Goal: Information Seeking & Learning: Understand process/instructions

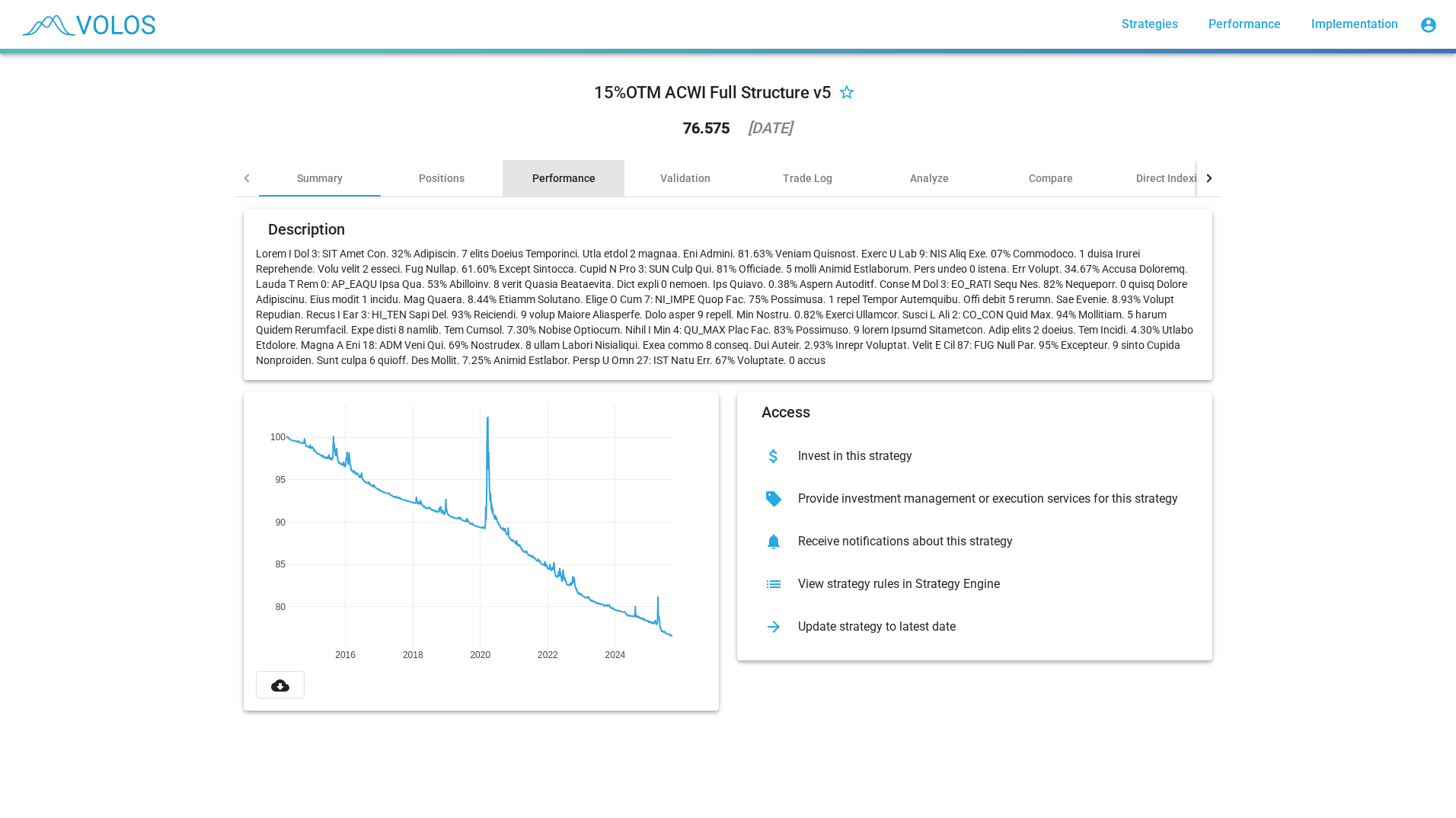
click at [538, 177] on div "Performance" at bounding box center [564, 178] width 63 height 15
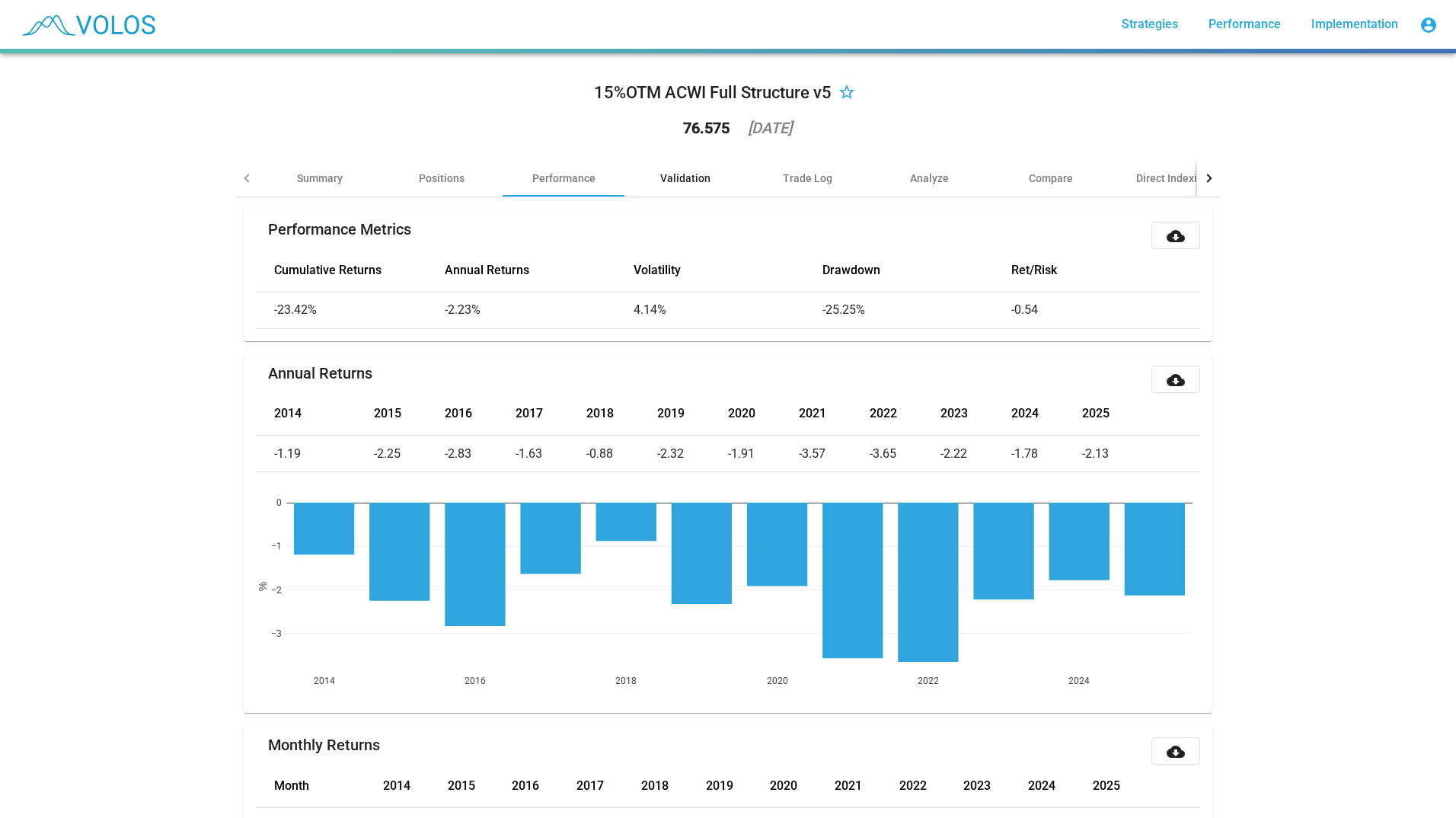
click at [700, 168] on div "Validation" at bounding box center [686, 178] width 122 height 36
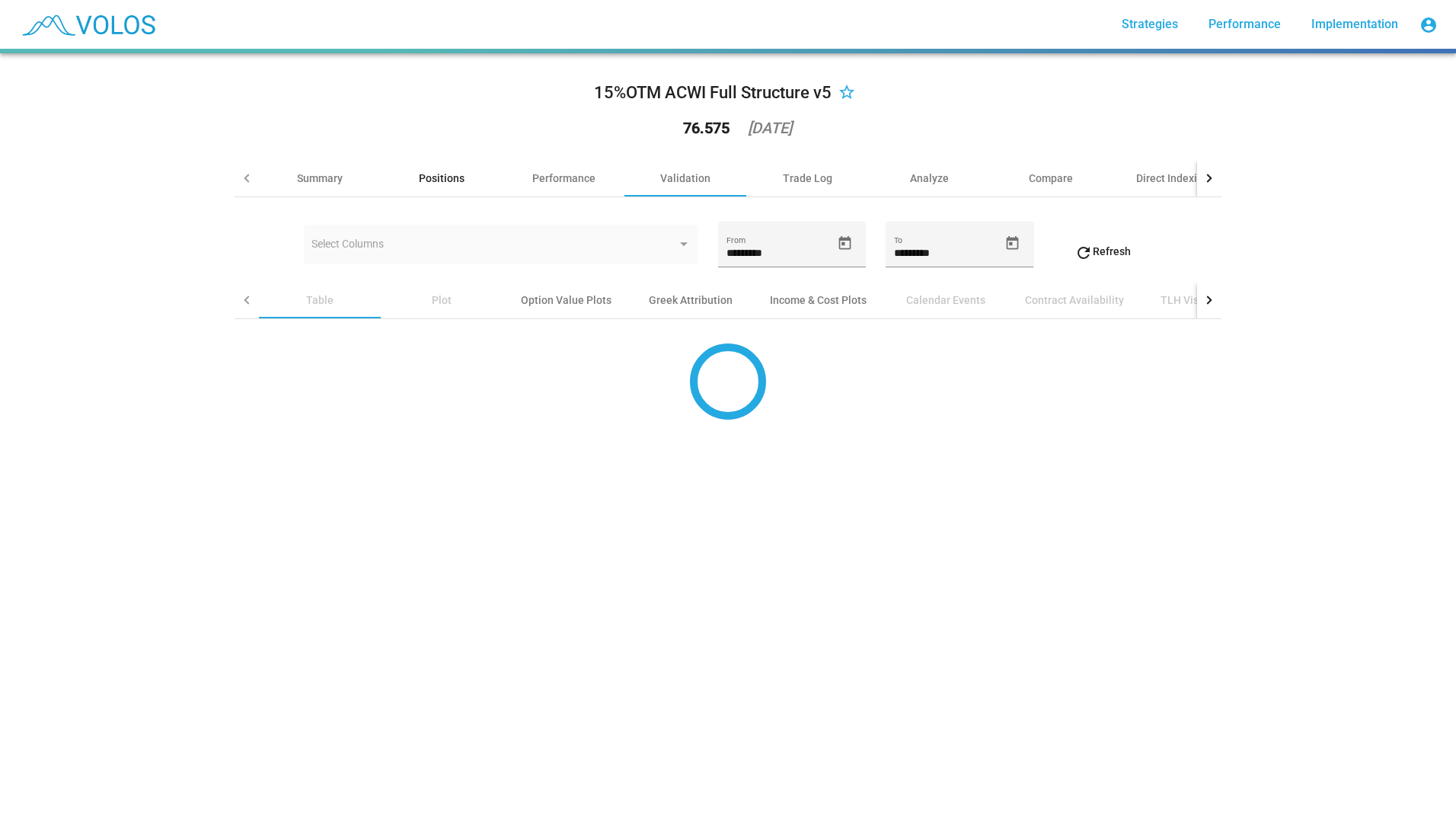
click at [451, 176] on div "Positions" at bounding box center [442, 178] width 46 height 15
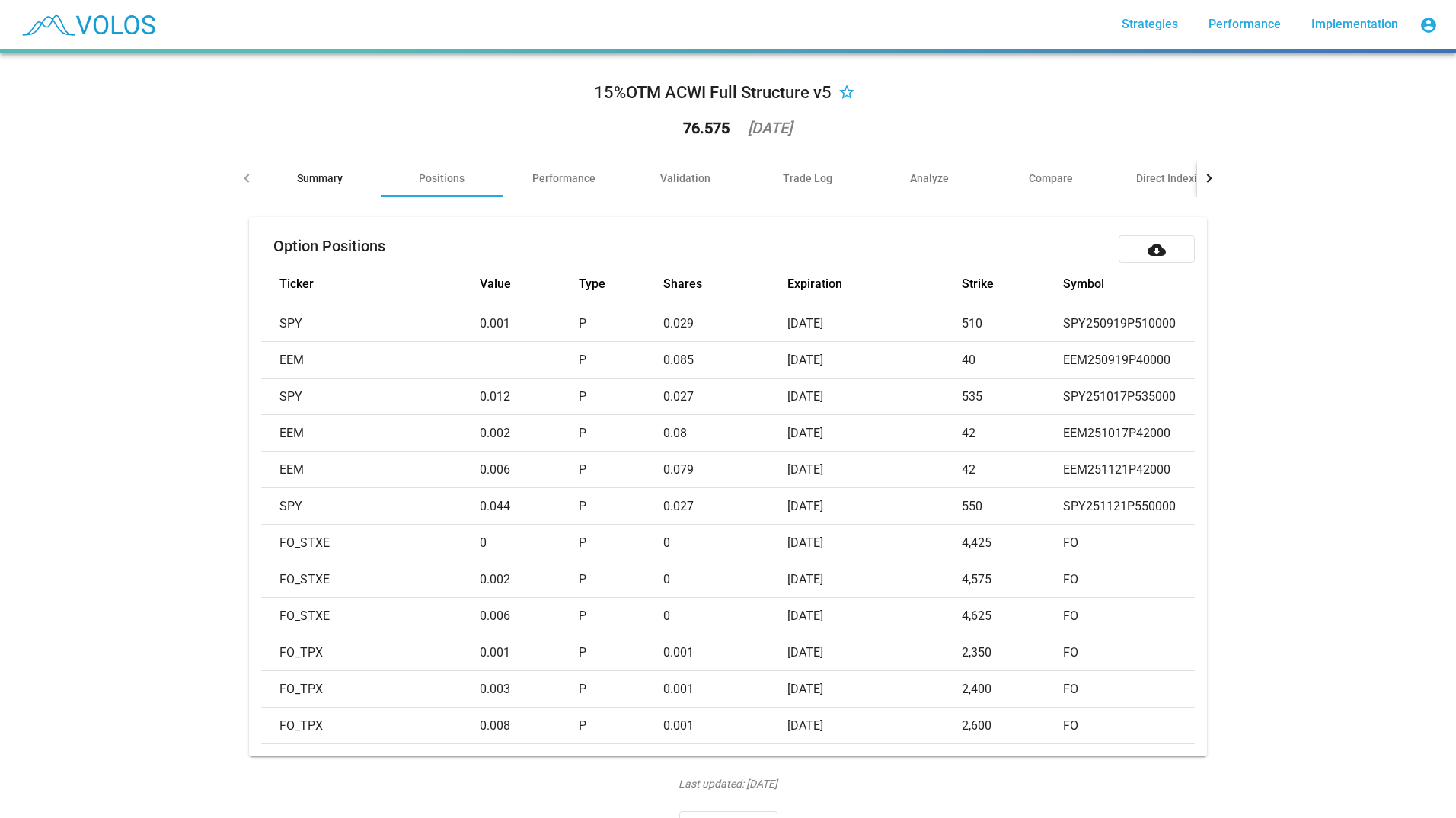
click at [328, 165] on div "Summary" at bounding box center [320, 178] width 122 height 36
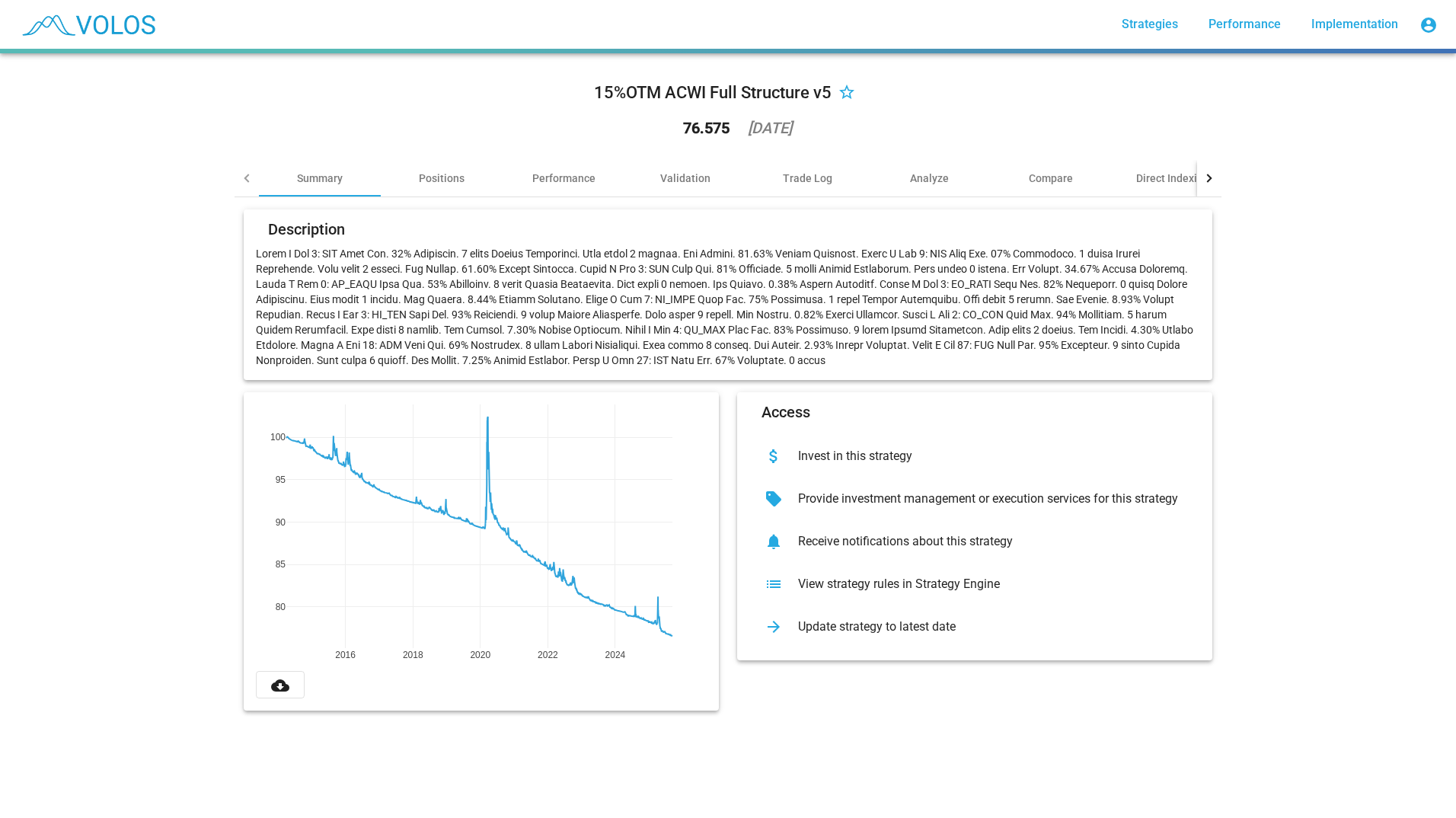
click at [909, 584] on div "View strategy rules in Strategy Engine" at bounding box center [988, 584] width 403 height 15
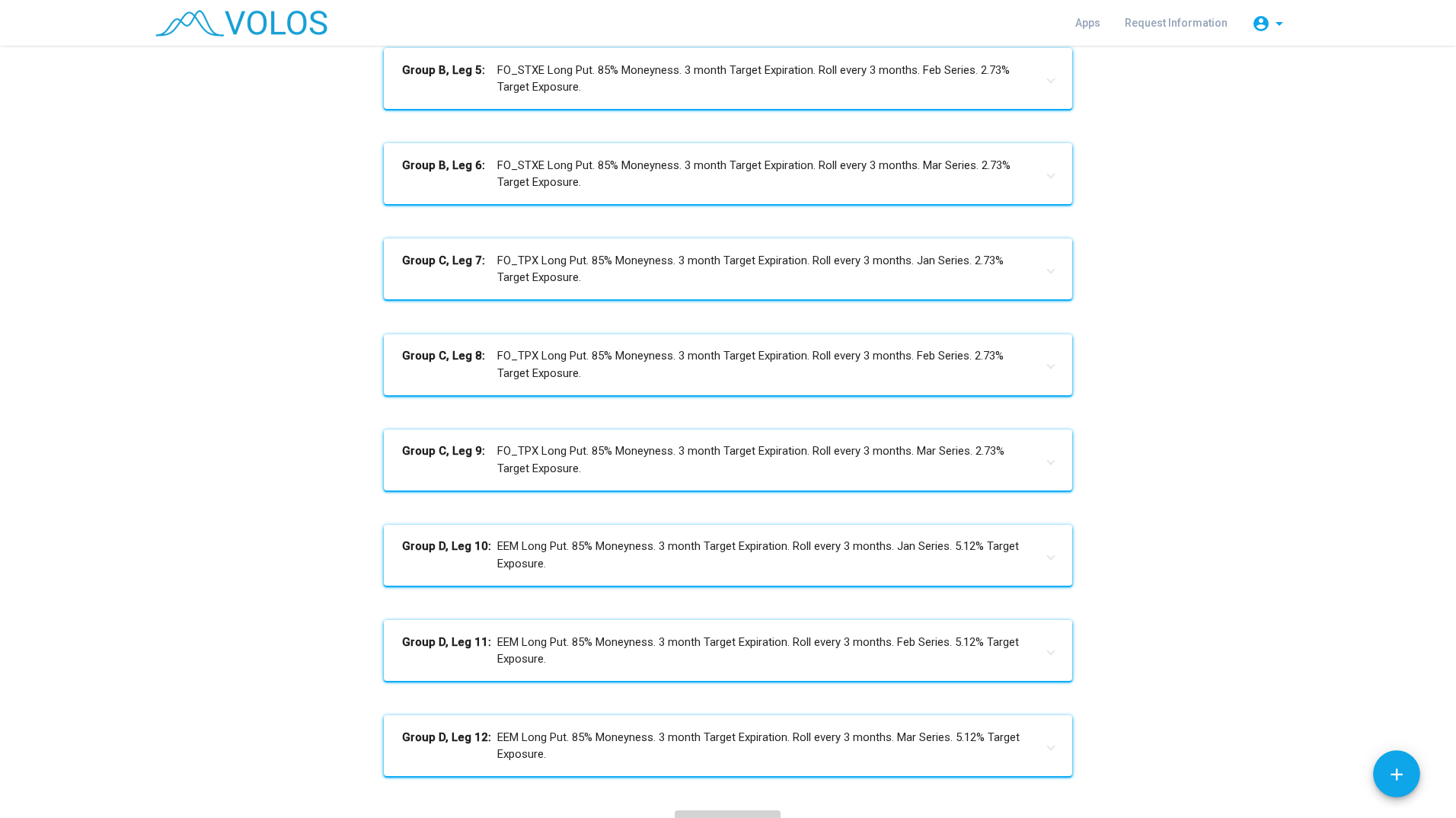
scroll to position [724, 0]
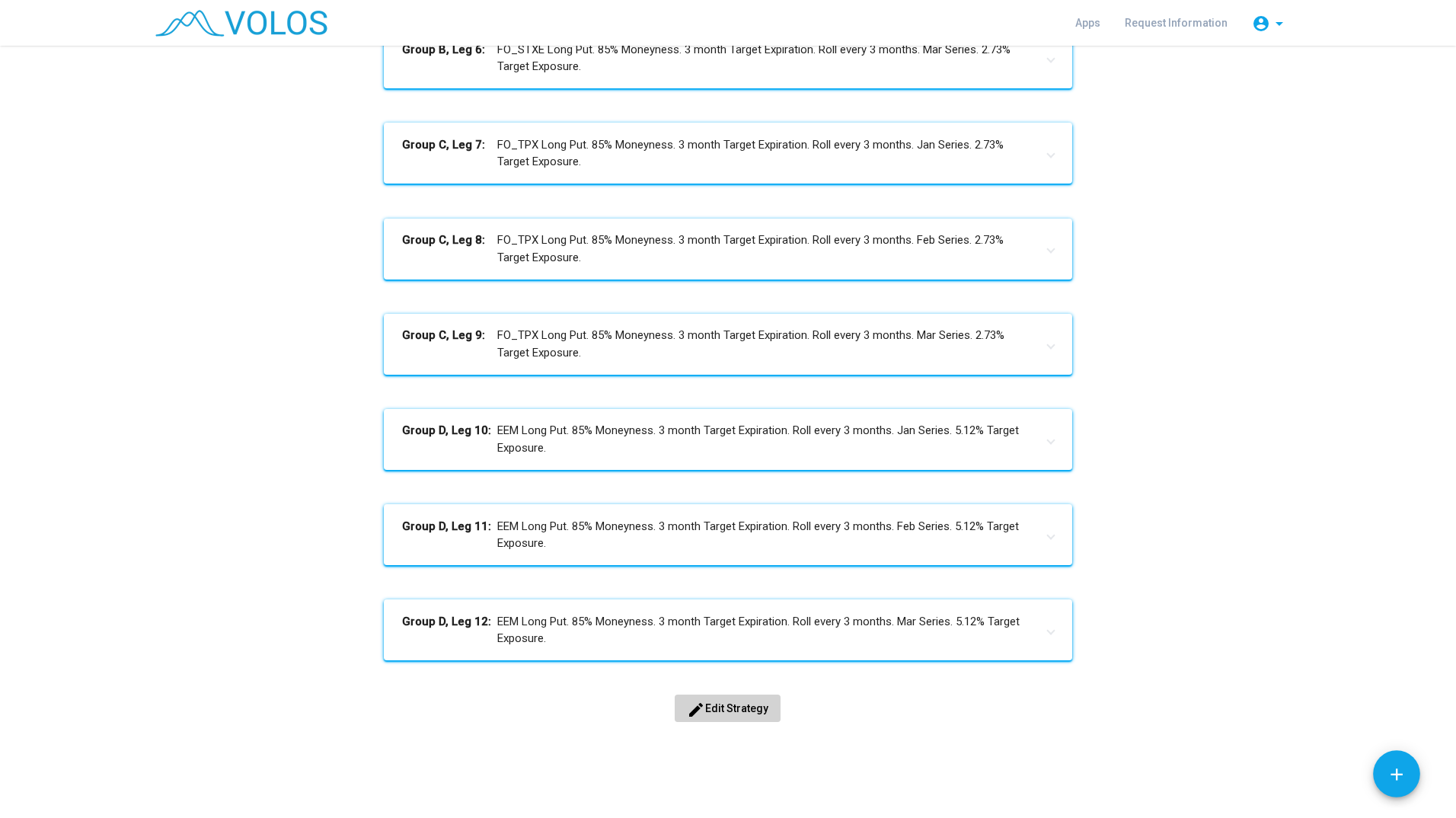
click at [876, 593] on div "15%OTM ACWI Full Structure v5 Start Date: [DATE] Initial Value: 100 Framework: …" at bounding box center [727, 70] width 1146 height 1376
click at [888, 556] on mat-expansion-panel-header "Group D, Leg 11: EEM Long Put. 85% Moneyness. 3 month Target Expiration. Roll e…" at bounding box center [727, 535] width 688 height 61
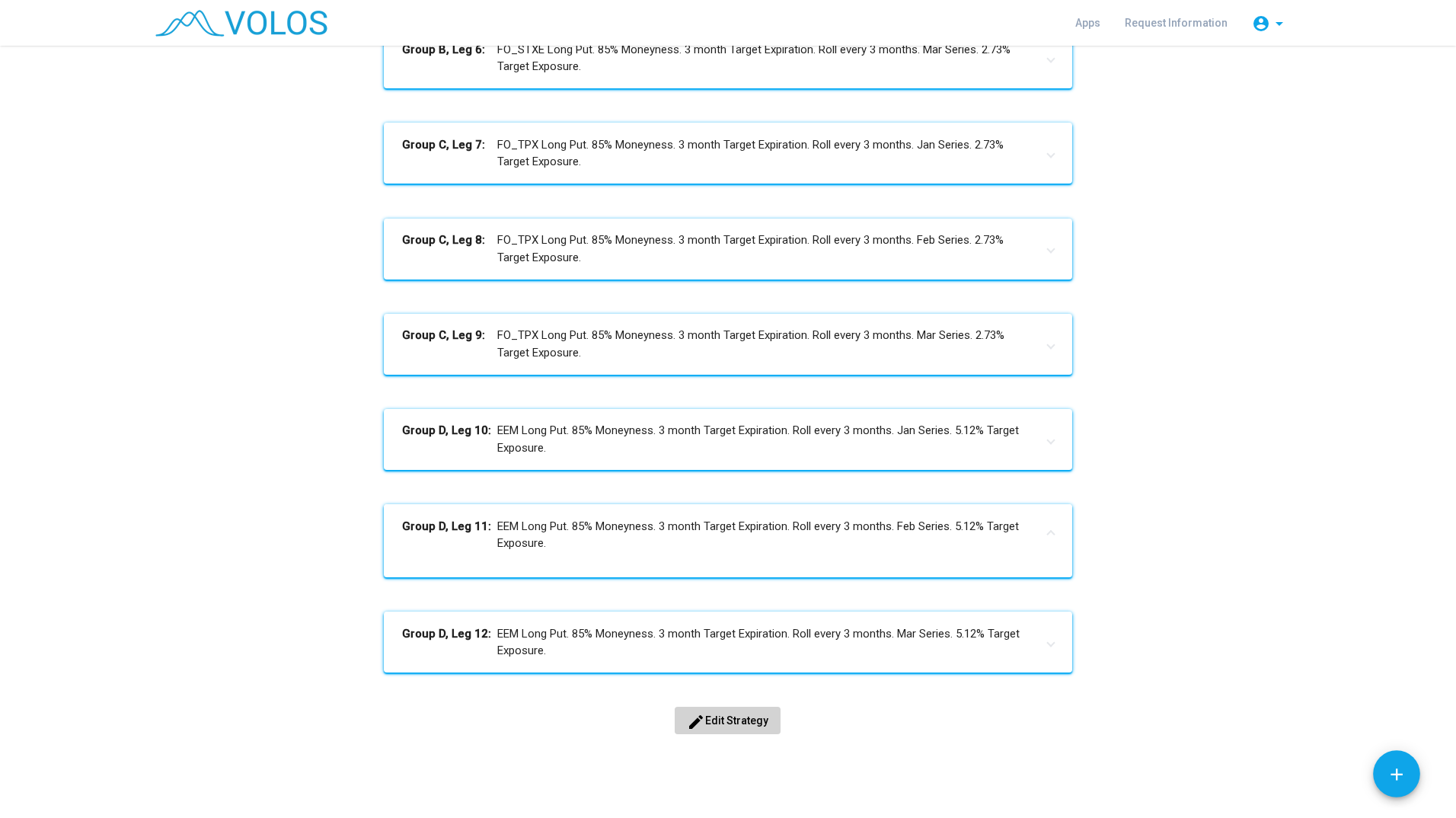
click at [950, 538] on mat-panel-title "Group D, Leg 11: EEM Long Put. 85% Moneyness. 3 month Target Expiration. Roll e…" at bounding box center [718, 535] width 633 height 34
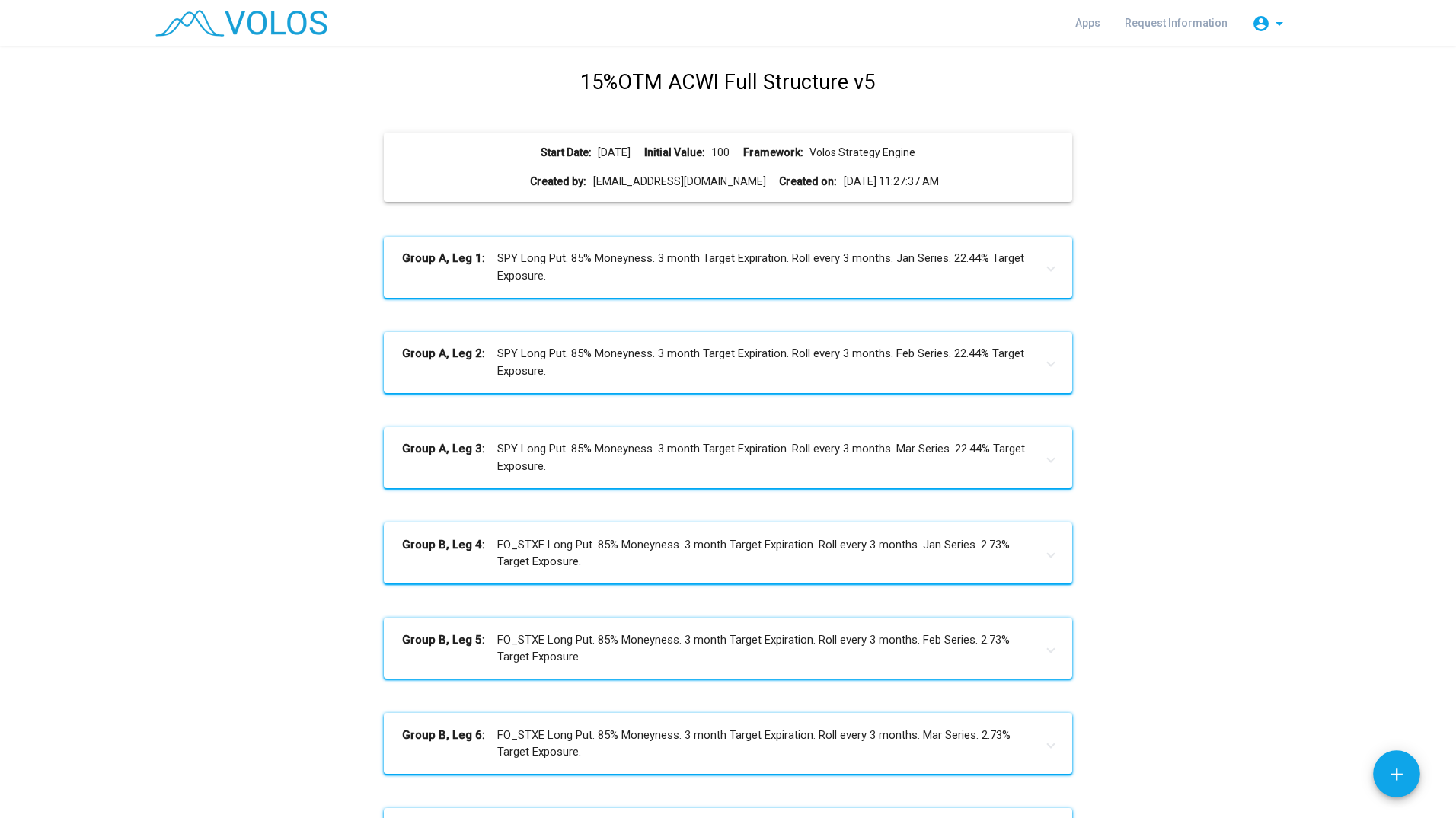
scroll to position [0, 0]
